Goal: Task Accomplishment & Management: Check status

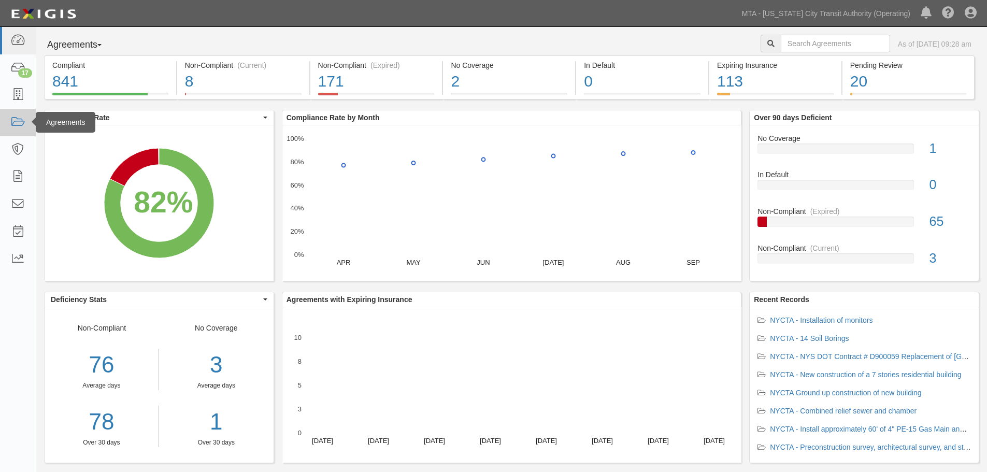
drag, startPoint x: 36, startPoint y: 136, endPoint x: 32, endPoint y: 133, distance: 5.6
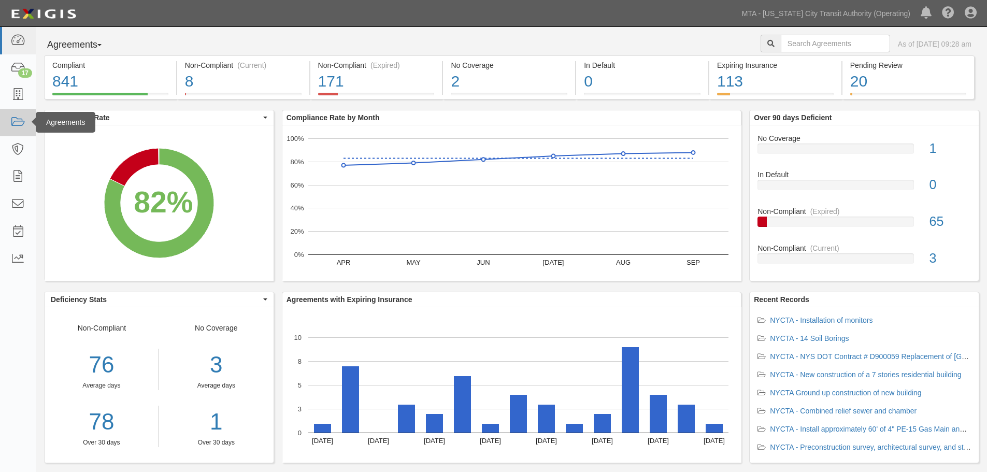
click at [36, 136] on div "Compliance Rate Compliance Rate Compliance Rates by Requirement Set Compliance …" at bounding box center [155, 201] width 238 height 182
click at [25, 125] on link at bounding box center [18, 122] width 36 height 27
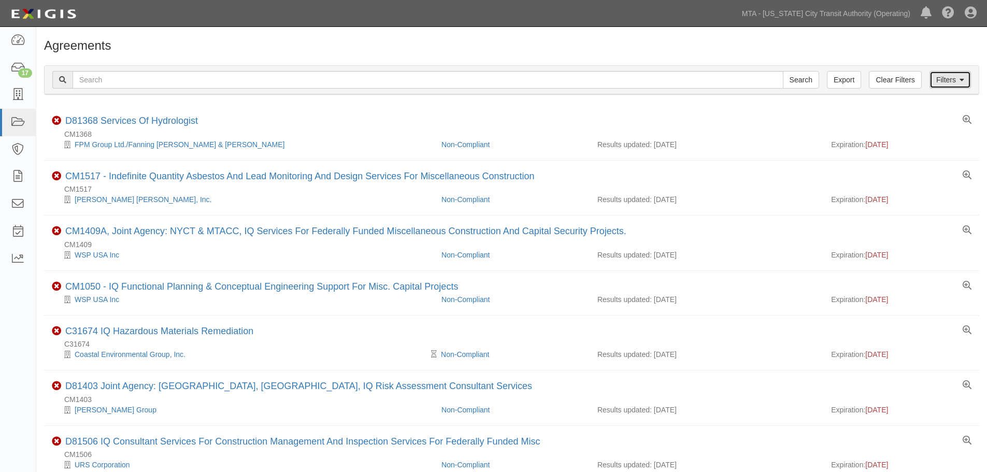
click at [955, 83] on link "Filters" at bounding box center [949, 80] width 41 height 18
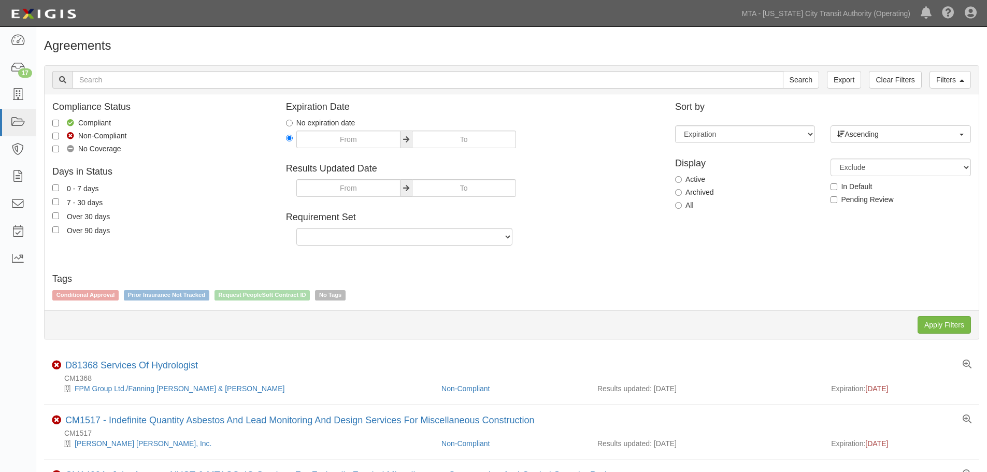
click at [686, 202] on label "All" at bounding box center [684, 205] width 19 height 10
click at [682, 202] on input "All" at bounding box center [678, 205] width 7 height 7
radio input "true"
click at [934, 328] on input "Apply Filters" at bounding box center [944, 325] width 53 height 18
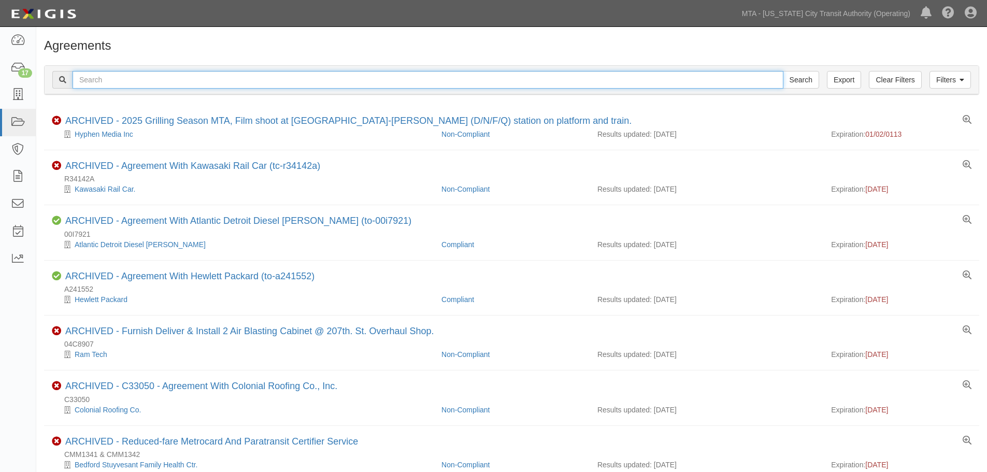
drag, startPoint x: 0, startPoint y: 0, endPoint x: 199, endPoint y: 78, distance: 213.8
click at [199, 78] on input "text" at bounding box center [428, 80] width 711 height 18
paste input "14771"
type input "14771"
click at [783, 71] on input "Search" at bounding box center [801, 80] width 36 height 18
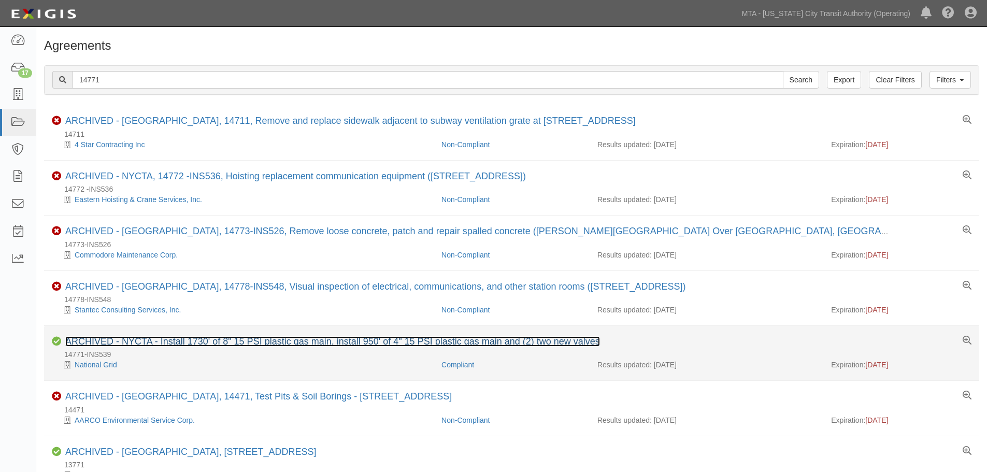
click at [167, 345] on link "ARCHIVED - NYCTA - Install 1730' of 8" 15 PSI plastic gas main, install 950' of…" at bounding box center [332, 341] width 535 height 10
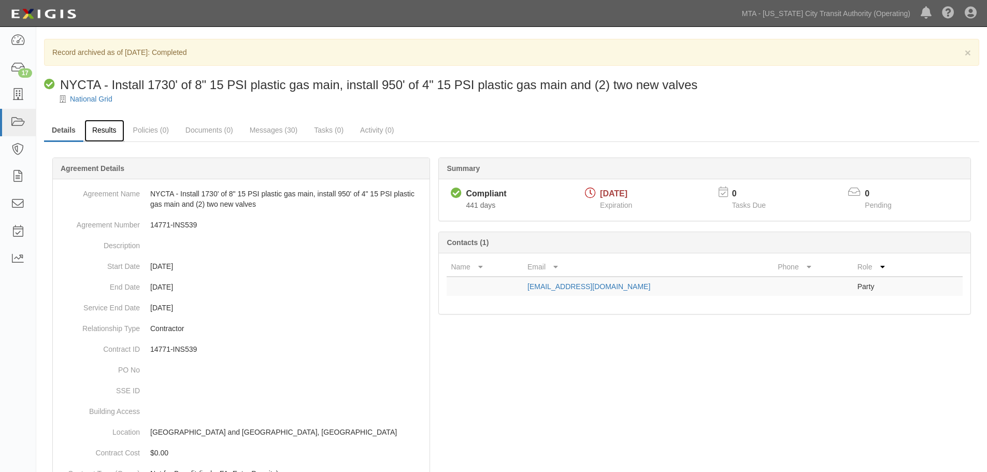
click at [117, 133] on link "Results" at bounding box center [104, 131] width 40 height 22
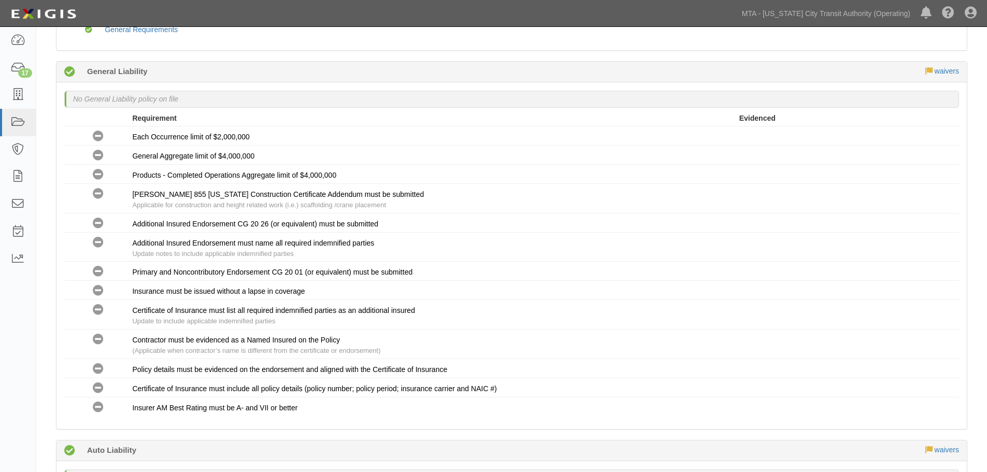
scroll to position [311, 0]
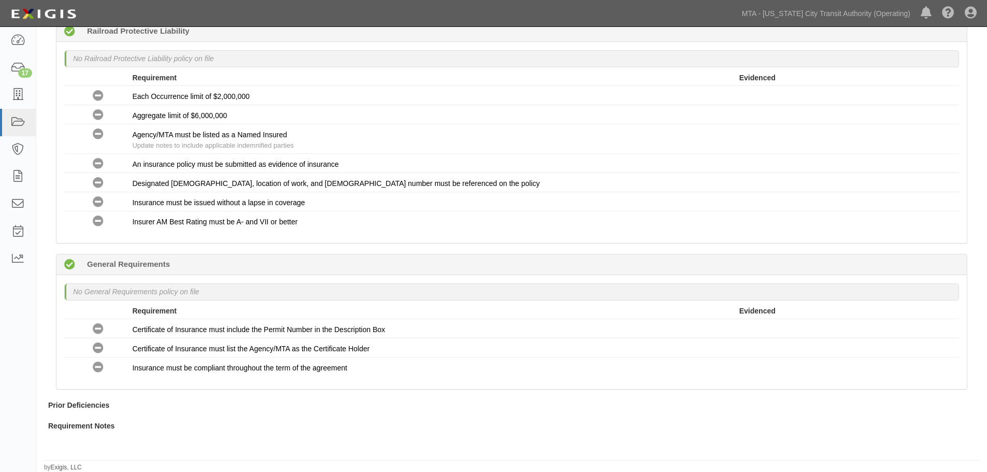
drag, startPoint x: 270, startPoint y: 408, endPoint x: 285, endPoint y: 469, distance: 62.8
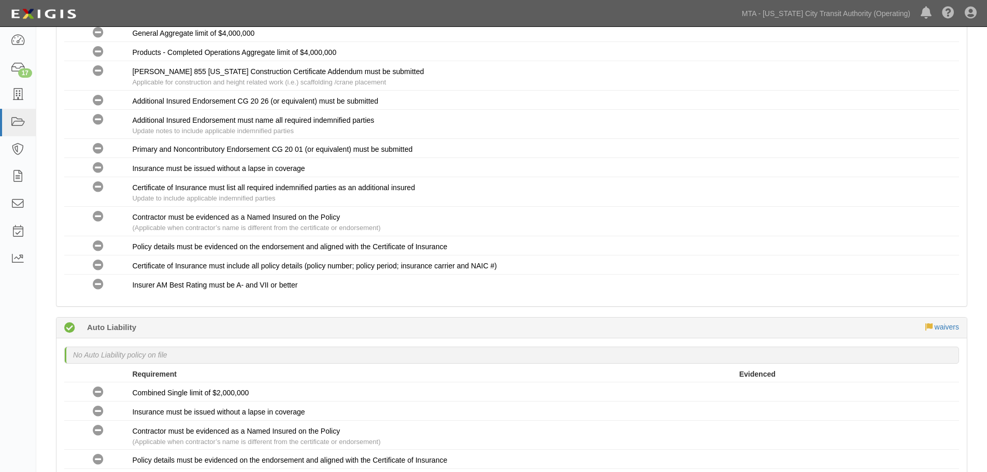
drag, startPoint x: 261, startPoint y: 420, endPoint x: 249, endPoint y: 164, distance: 256.7
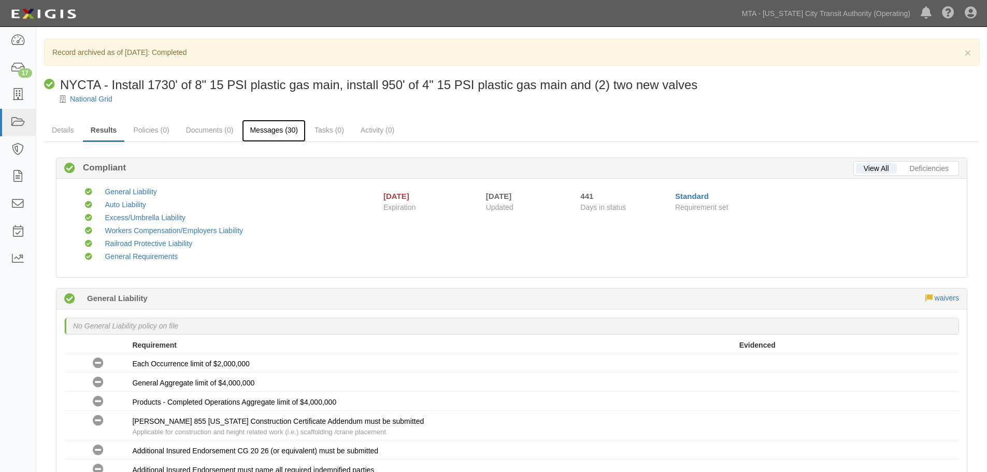
click at [271, 130] on link "Messages (30)" at bounding box center [274, 131] width 64 height 22
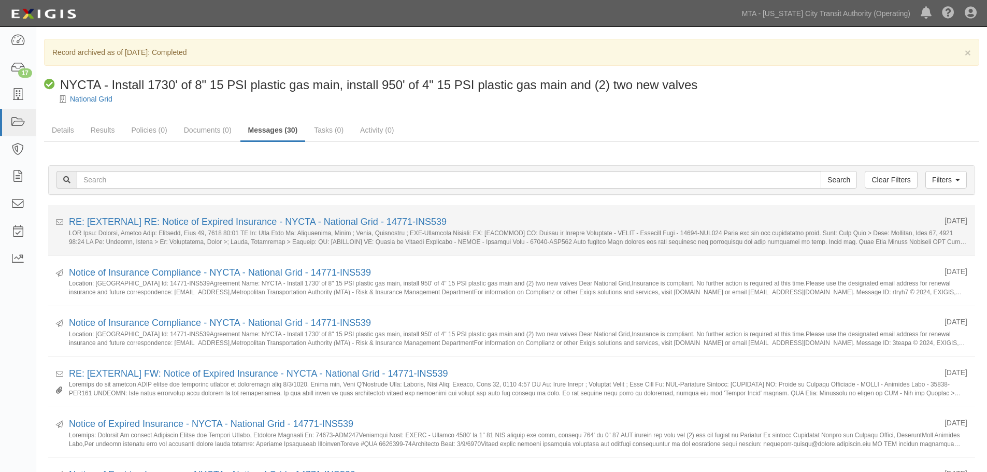
click at [248, 215] on li "Received 07/18/2024 RE: [EXTERNAL] RE: Notice of Expired Insurance - NYCTA - Na…" at bounding box center [511, 230] width 927 height 51
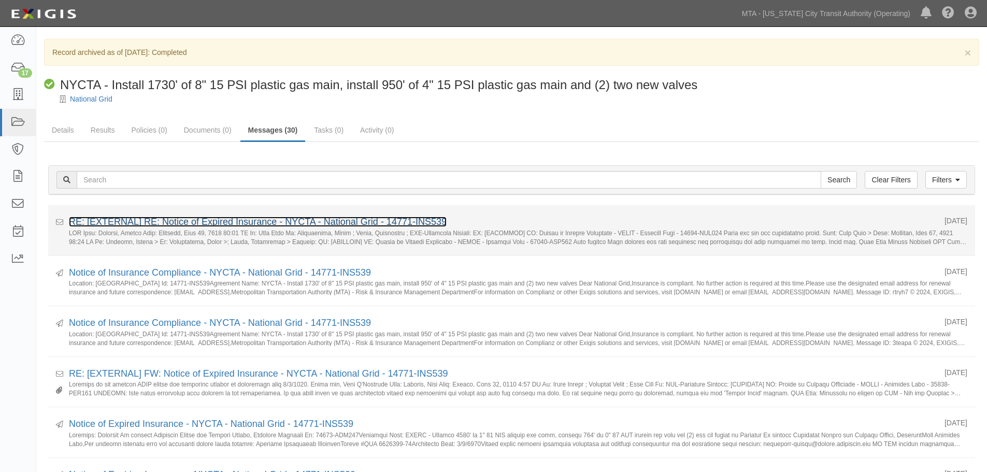
click at [247, 222] on link "RE: [EXTERNAL] RE: Notice of Expired Insurance - NYCTA - National Grid - 14771-…" at bounding box center [258, 222] width 378 height 10
